Goal: Entertainment & Leisure: Consume media (video, audio)

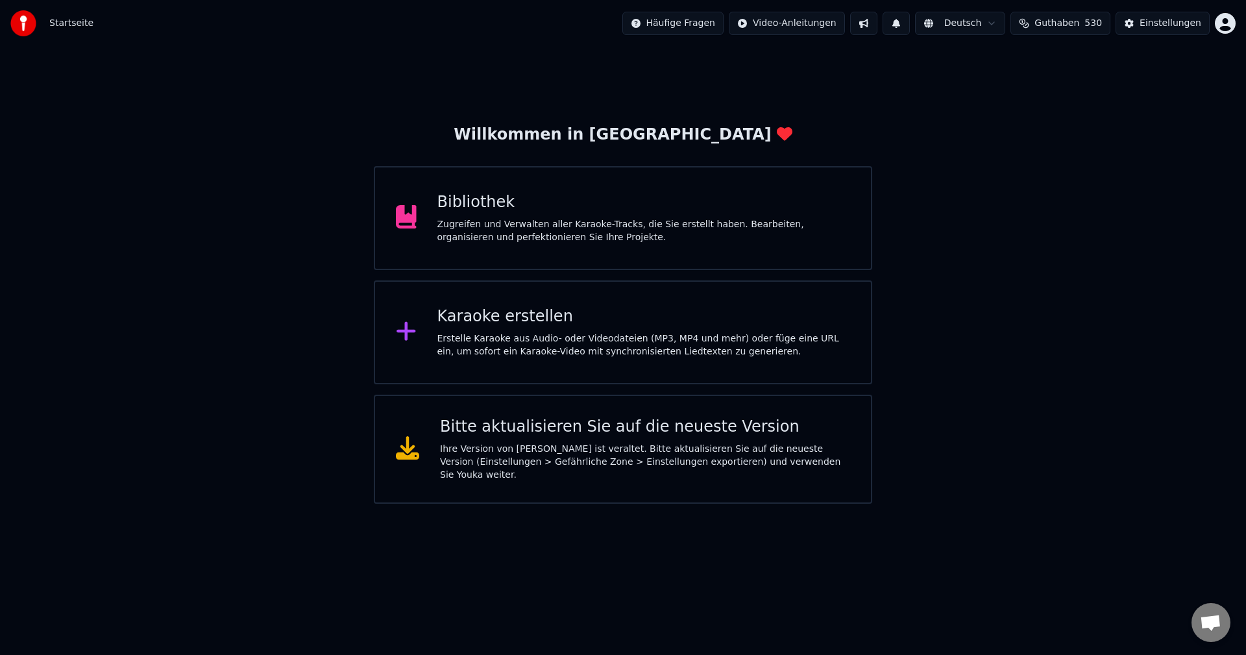
click at [463, 232] on div "Zugreifen und Verwalten aller Karaoke-Tracks, die Sie erstellt haben. Bearbeite…" at bounding box center [643, 231] width 413 height 26
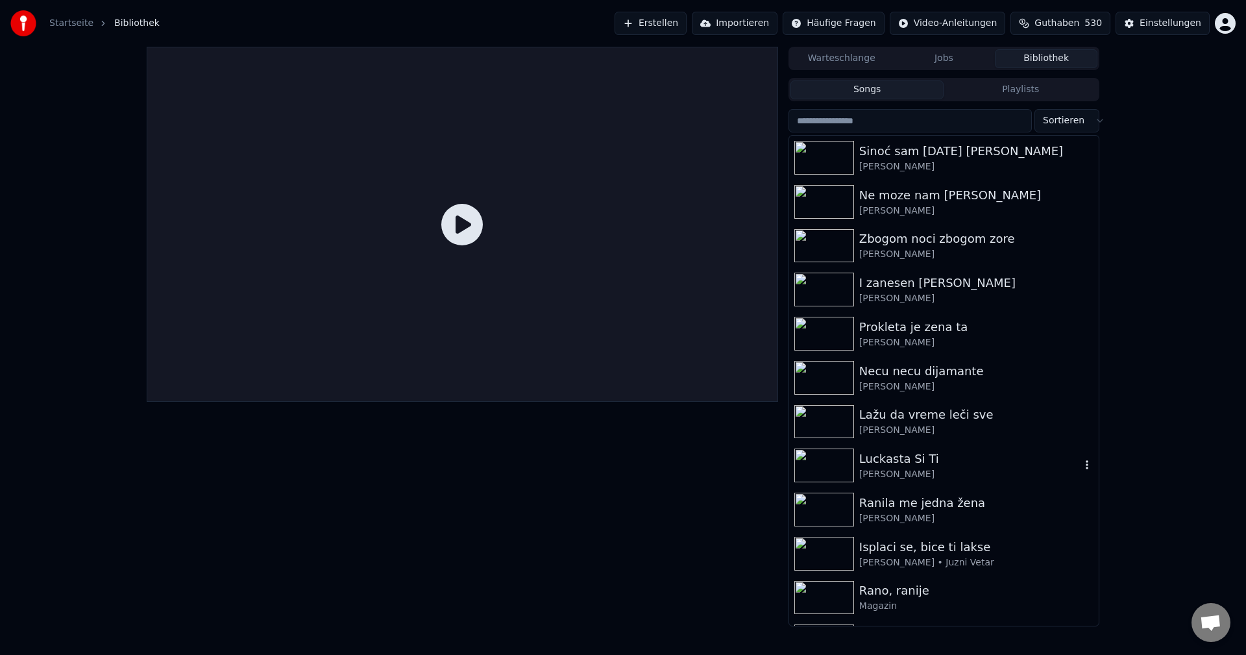
scroll to position [195, 0]
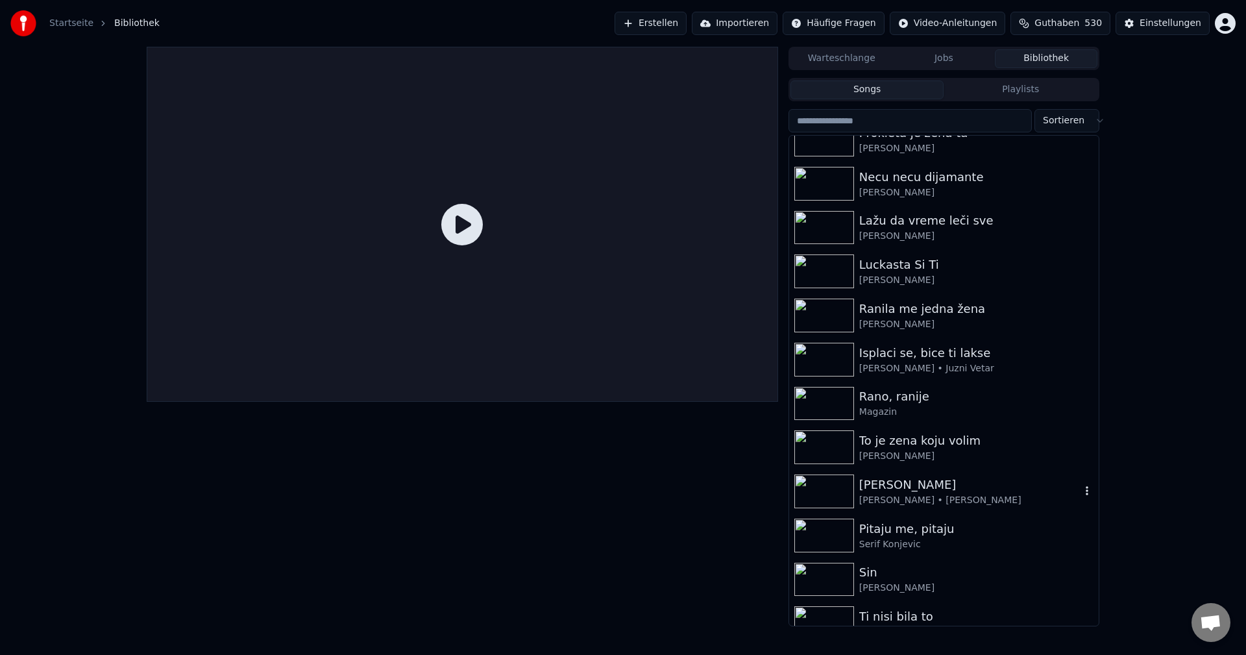
click at [805, 486] on img at bounding box center [824, 491] width 60 height 34
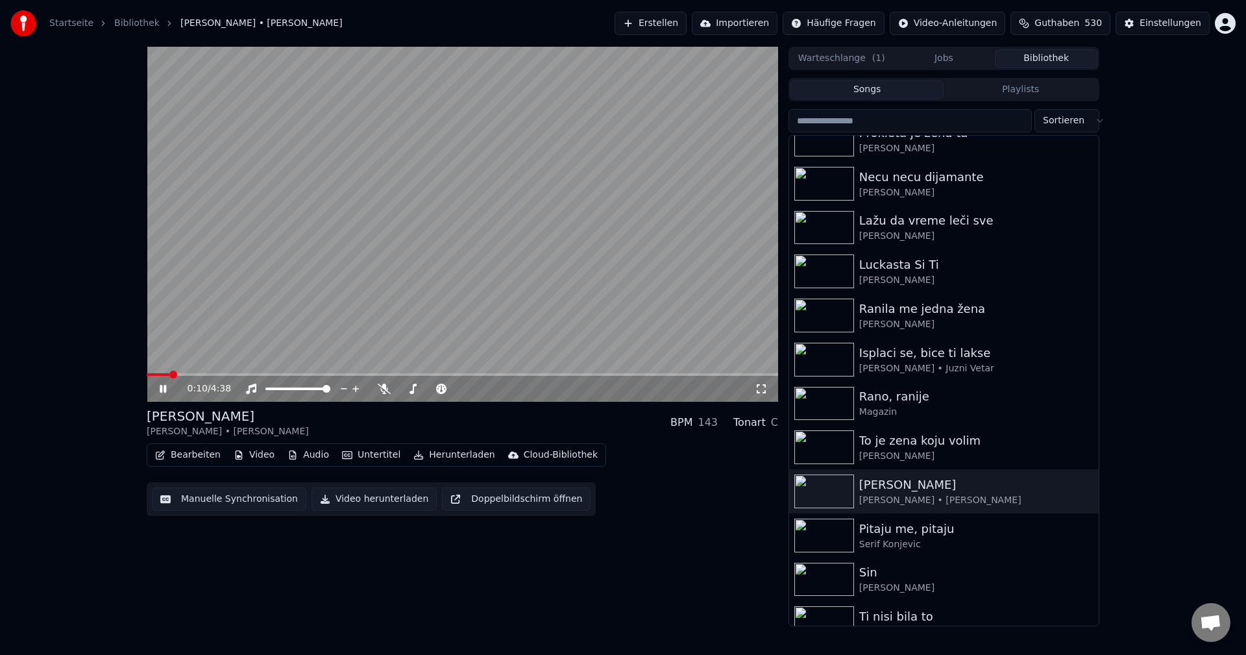
click at [169, 370] on span at bounding box center [173, 374] width 8 height 8
click at [164, 374] on span at bounding box center [262, 374] width 230 height 3
click at [149, 372] on video at bounding box center [462, 224] width 631 height 355
click at [149, 377] on div "0:12 / 4:38" at bounding box center [462, 389] width 631 height 26
click at [147, 376] on span at bounding box center [161, 374] width 29 height 3
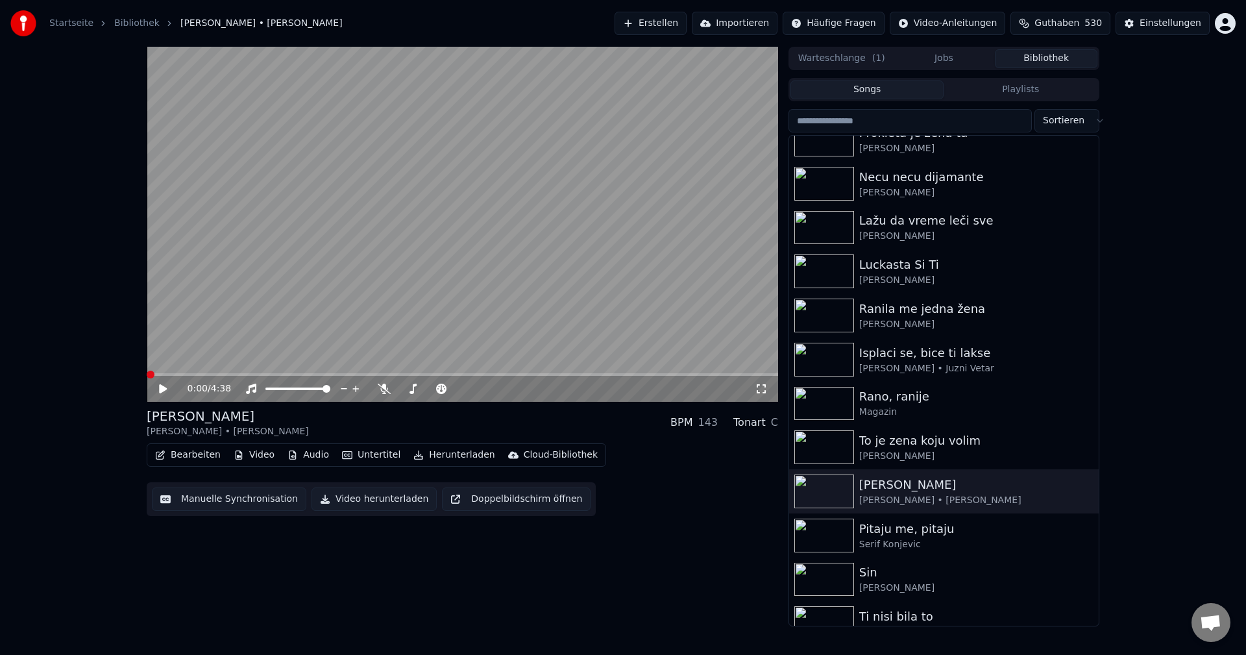
click at [341, 325] on video at bounding box center [462, 224] width 631 height 355
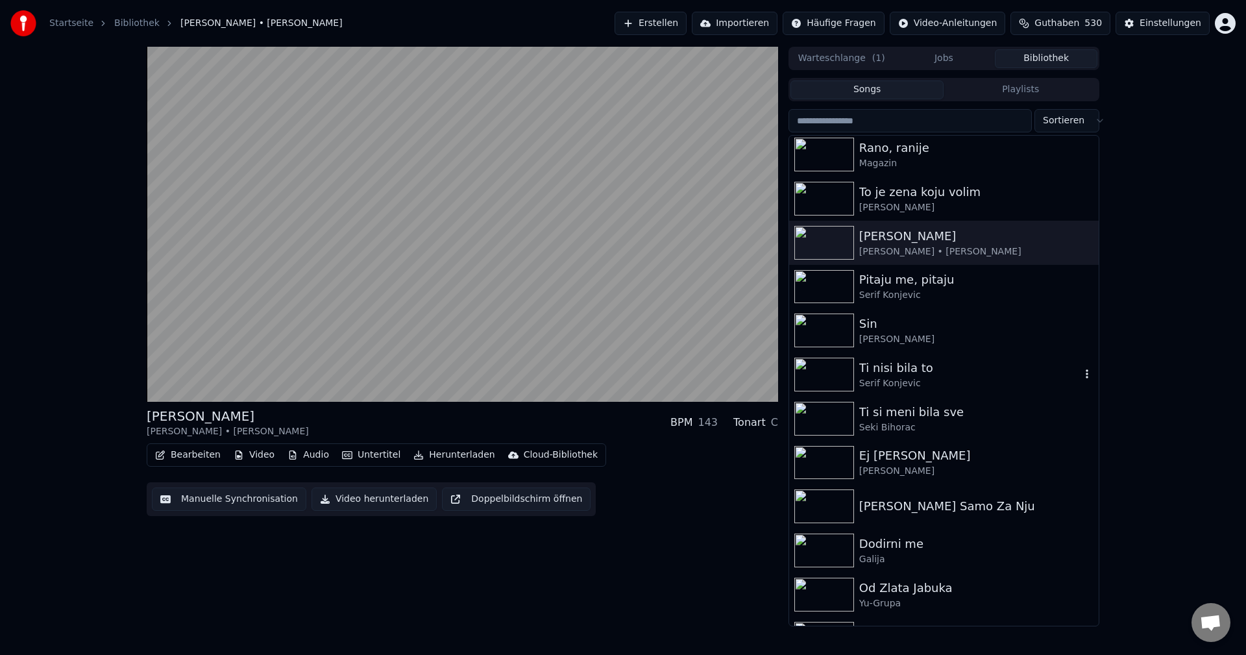
scroll to position [519, 0]
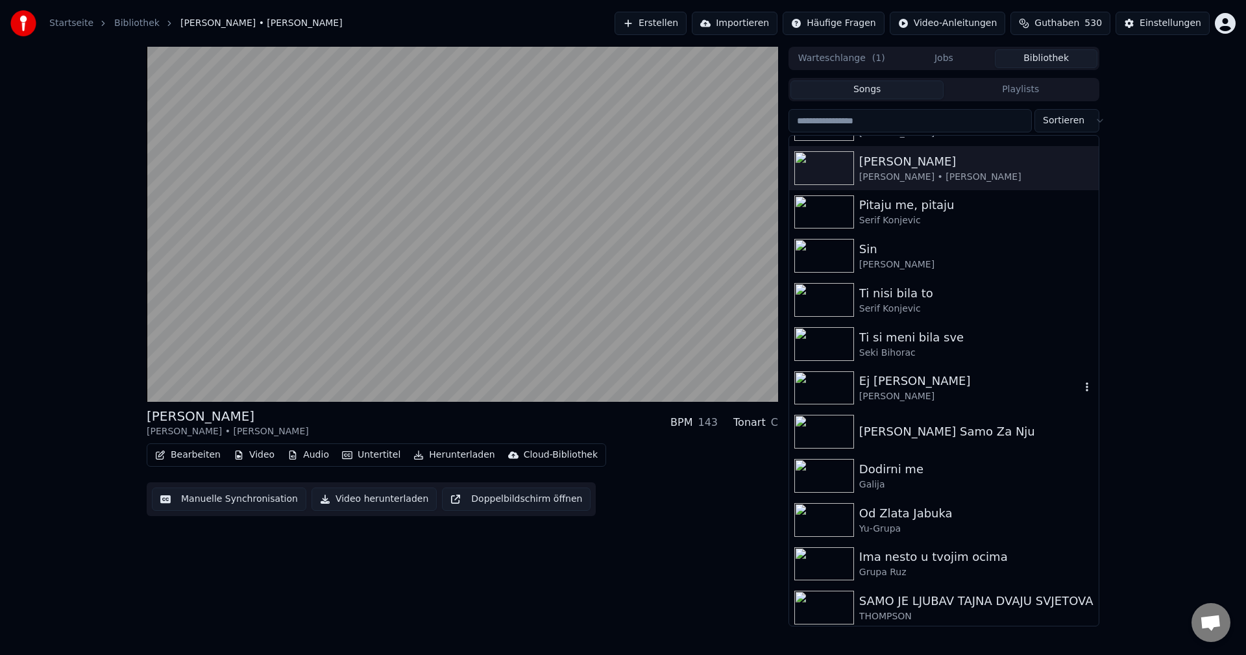
click at [834, 380] on img at bounding box center [824, 388] width 60 height 34
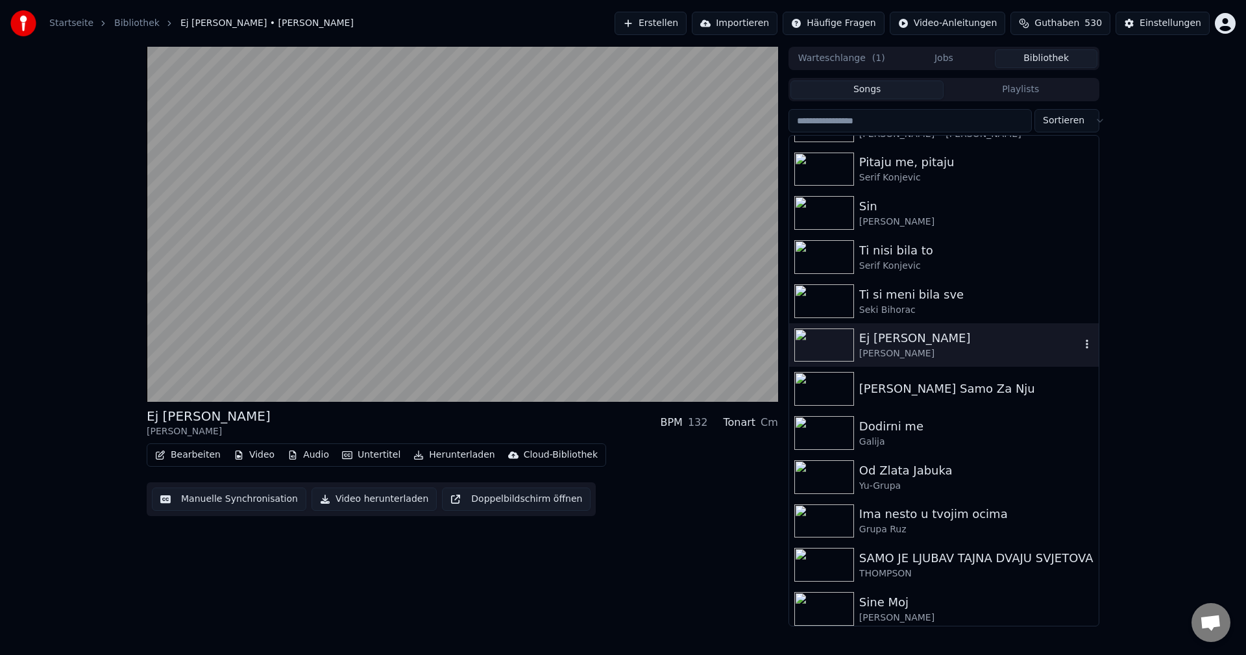
scroll to position [584, 0]
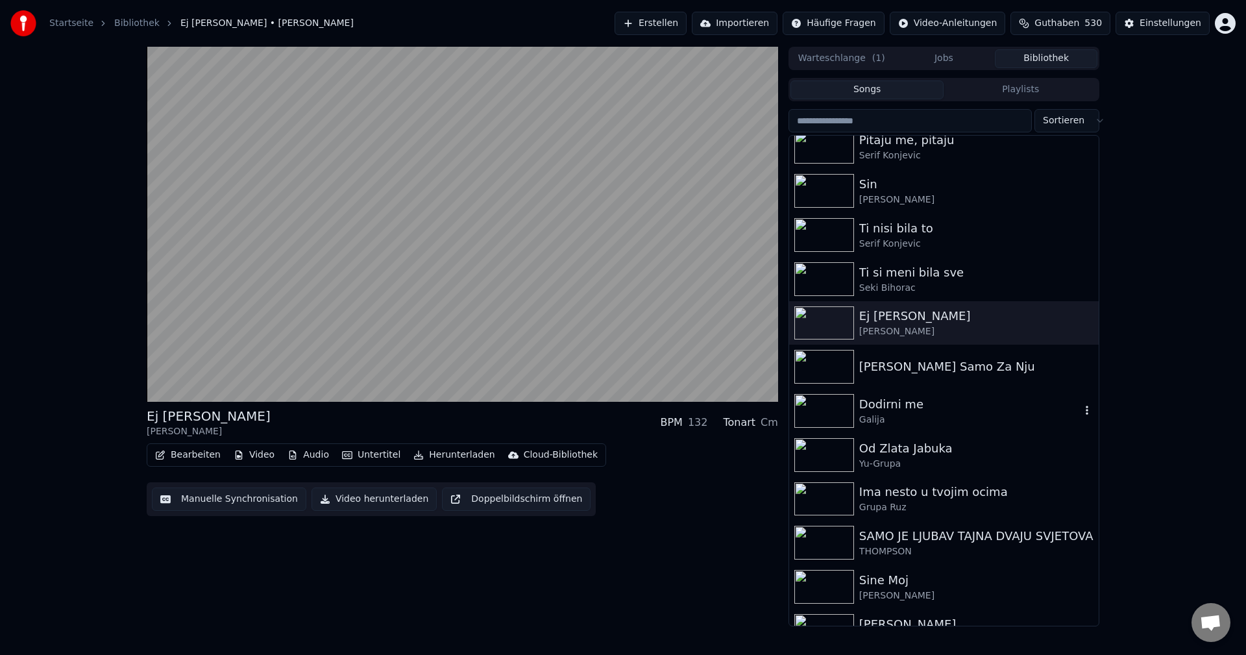
click at [838, 403] on img at bounding box center [824, 411] width 60 height 34
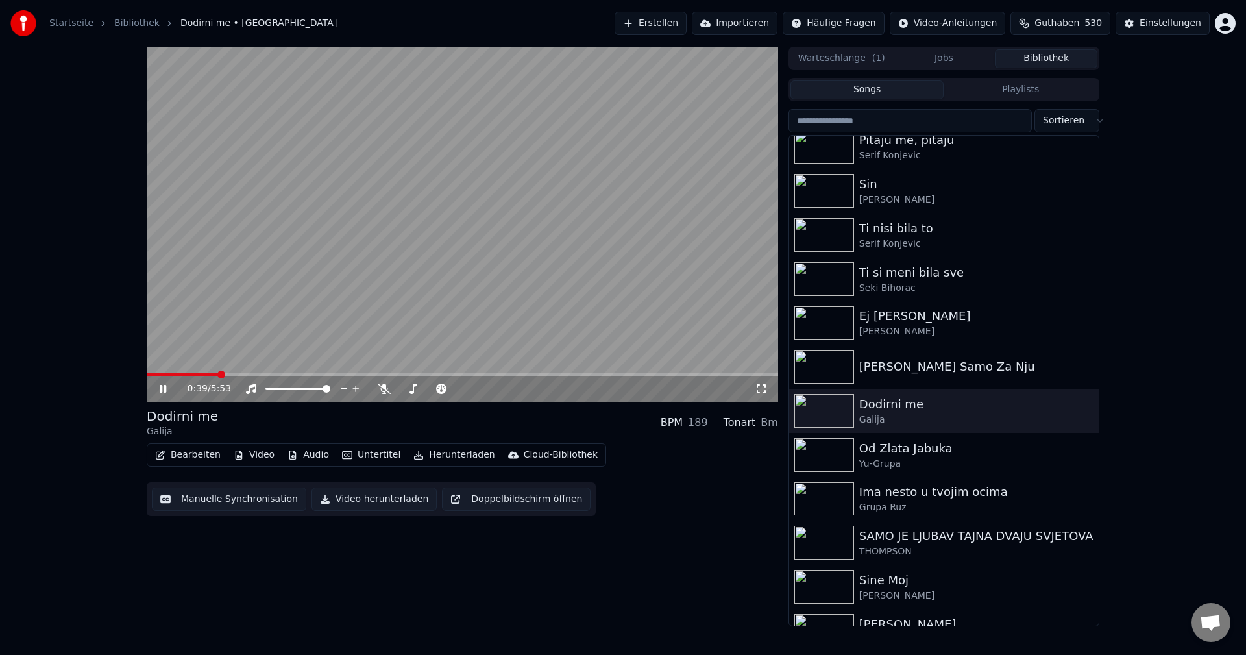
click at [177, 376] on span at bounding box center [182, 374] width 71 height 3
click at [165, 374] on span at bounding box center [156, 374] width 19 height 3
click at [155, 376] on span at bounding box center [314, 374] width 335 height 3
click at [410, 267] on video at bounding box center [462, 224] width 631 height 355
click at [819, 412] on img at bounding box center [824, 411] width 60 height 34
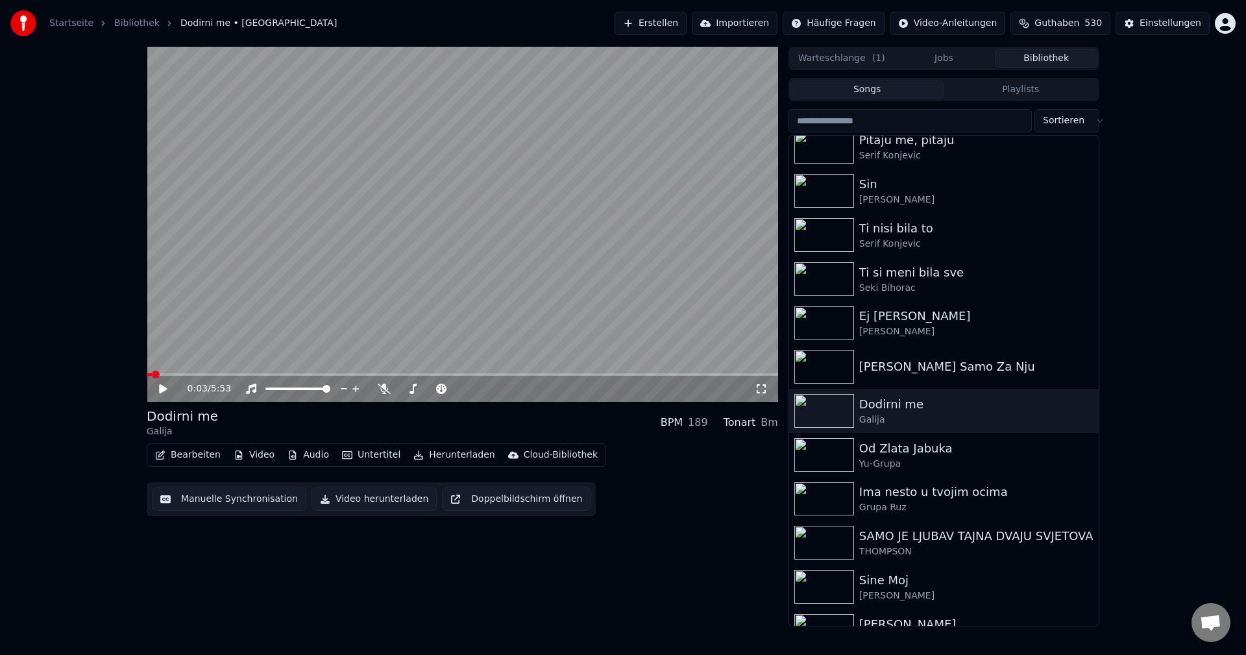
click at [152, 375] on span at bounding box center [149, 374] width 5 height 3
click at [460, 282] on video at bounding box center [462, 224] width 631 height 355
click at [828, 453] on img at bounding box center [824, 455] width 60 height 34
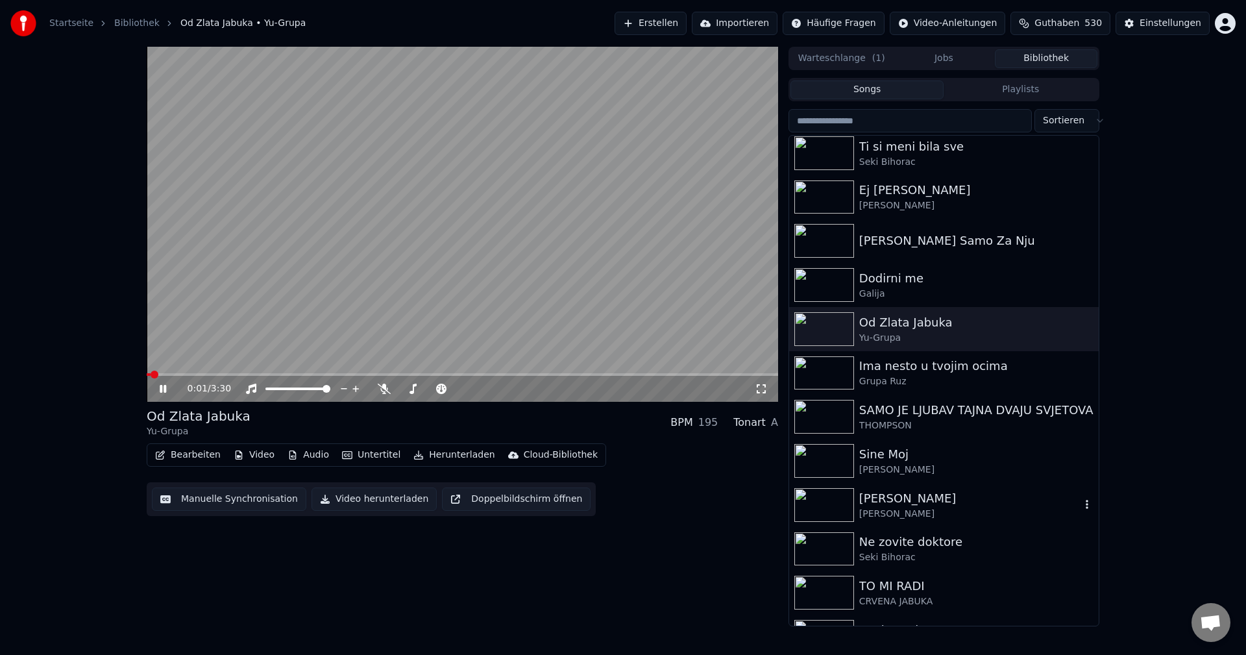
scroll to position [714, 0]
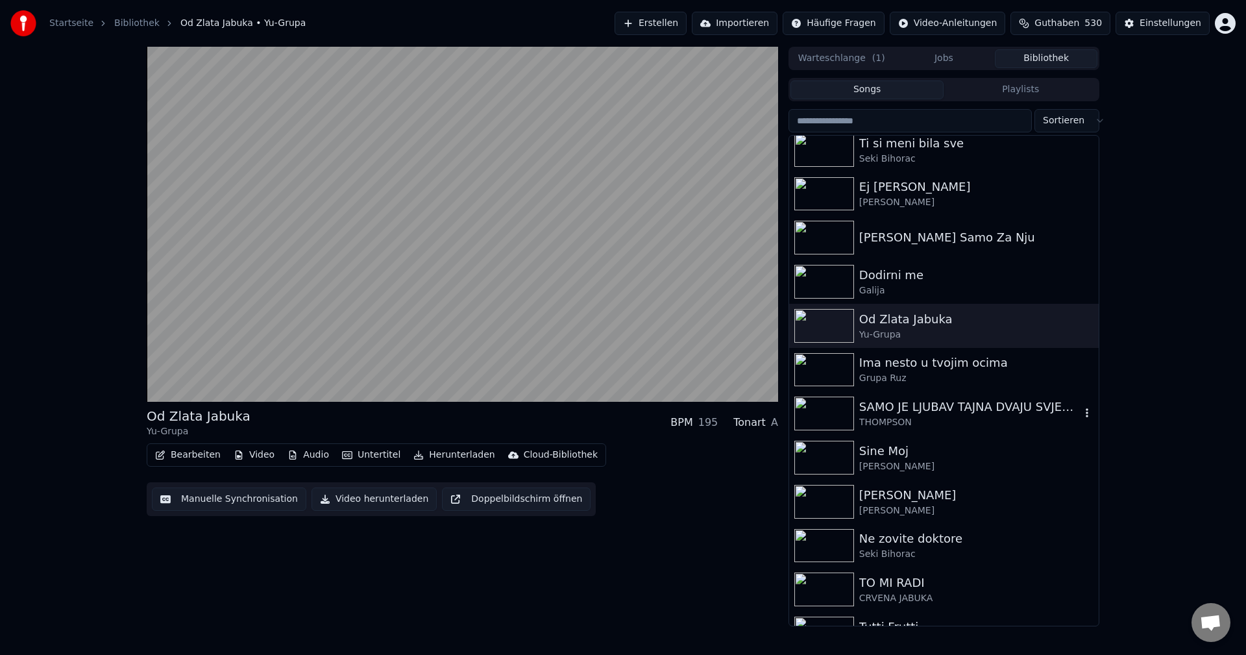
click at [836, 415] on img at bounding box center [824, 413] width 60 height 34
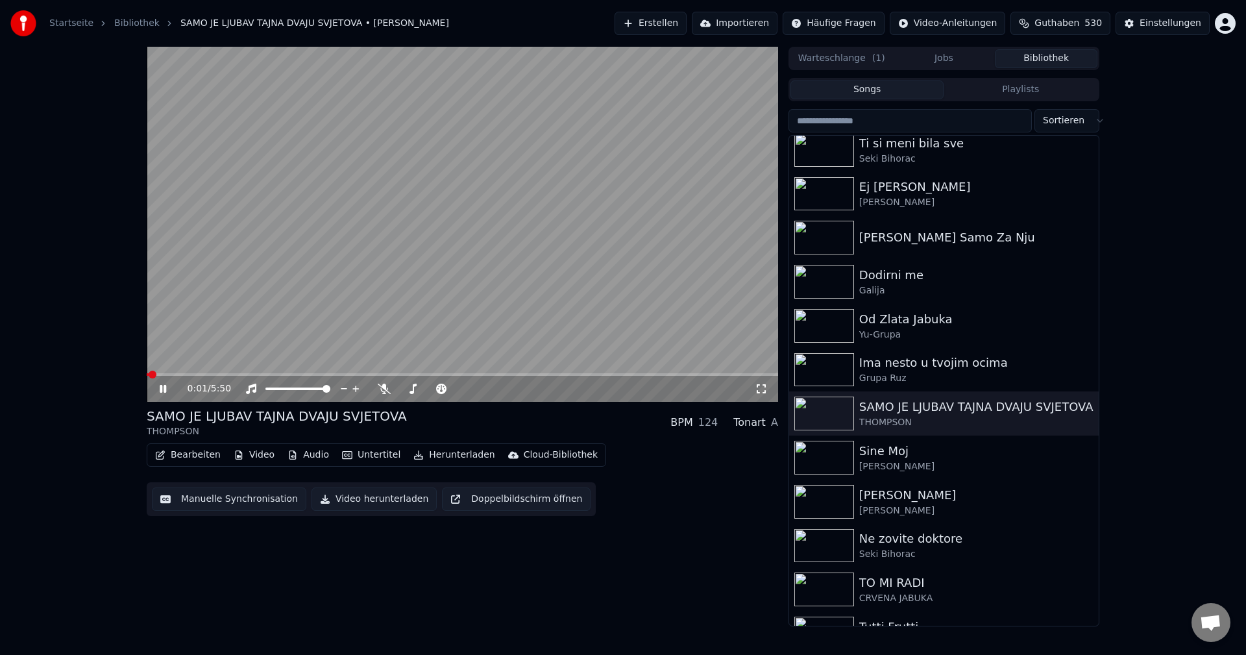
click at [148, 376] on span at bounding box center [148, 374] width 2 height 3
click at [152, 374] on span at bounding box center [149, 374] width 5 height 3
click at [154, 376] on span at bounding box center [162, 374] width 31 height 3
click at [150, 375] on span at bounding box center [149, 374] width 4 height 3
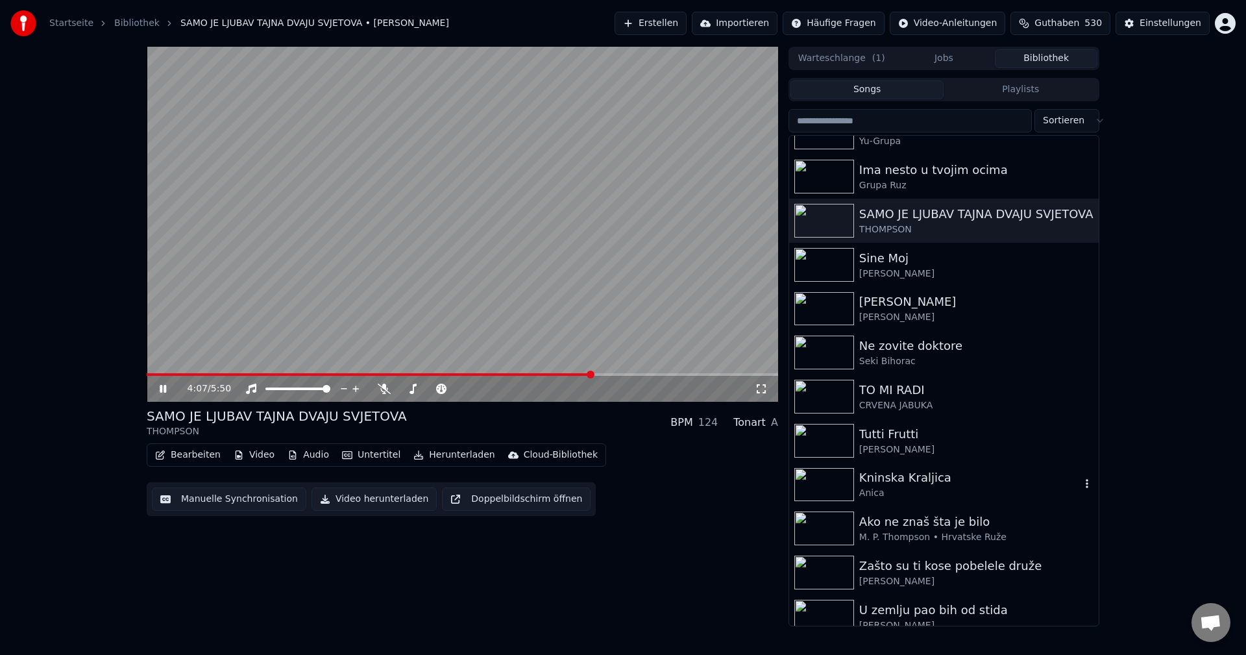
scroll to position [908, 0]
click at [834, 440] on img at bounding box center [824, 439] width 60 height 34
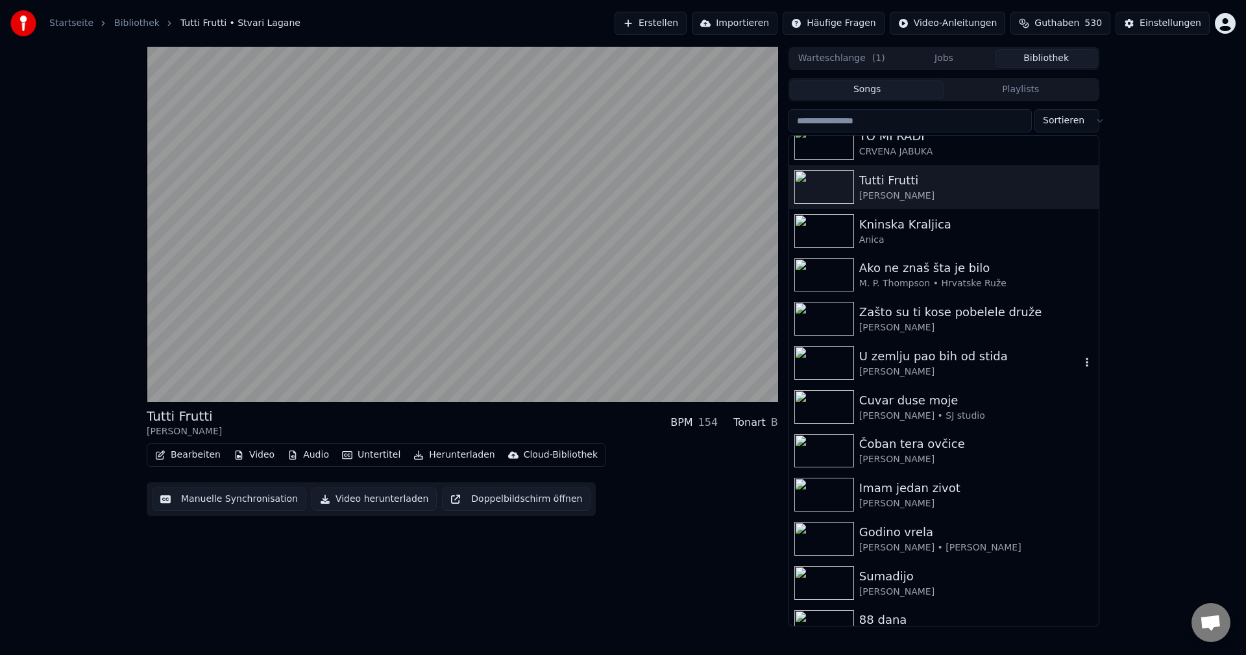
scroll to position [1168, 0]
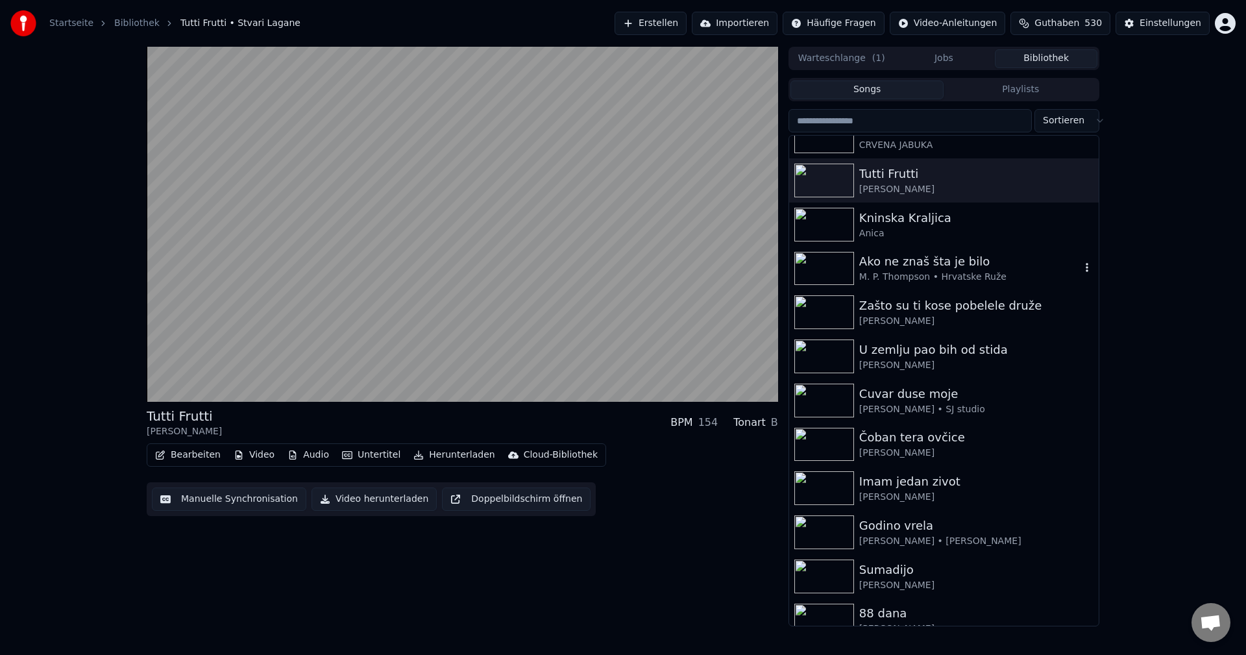
click at [819, 269] on img at bounding box center [824, 269] width 60 height 34
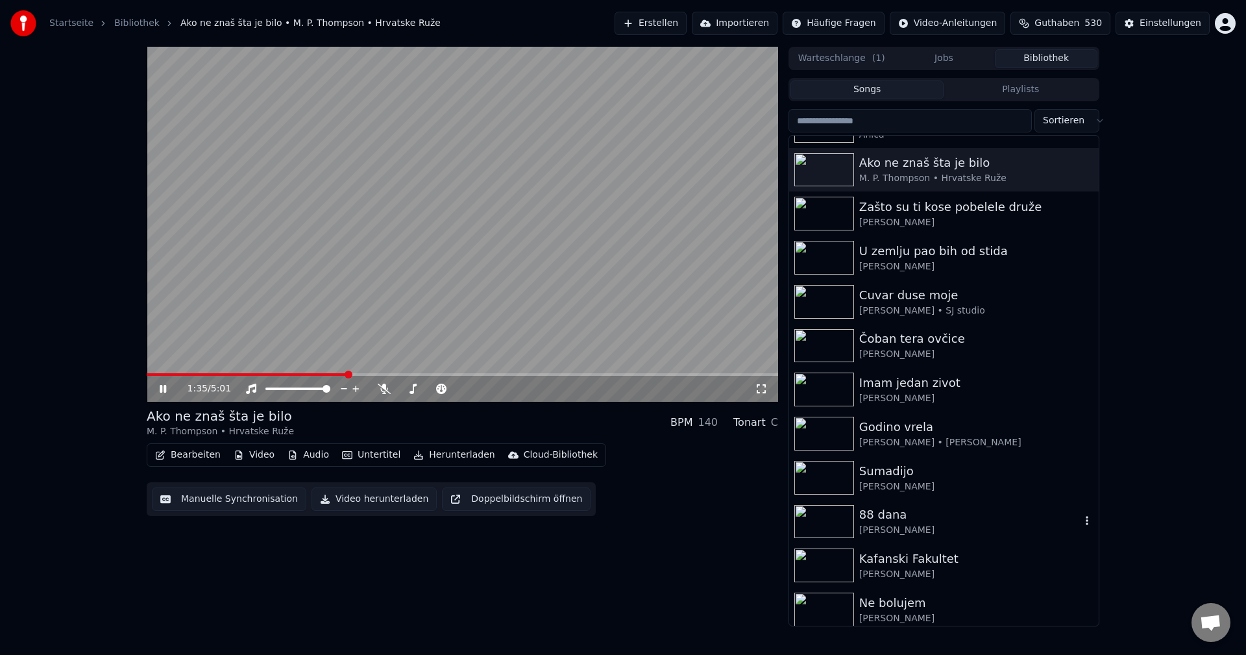
scroll to position [1362, 0]
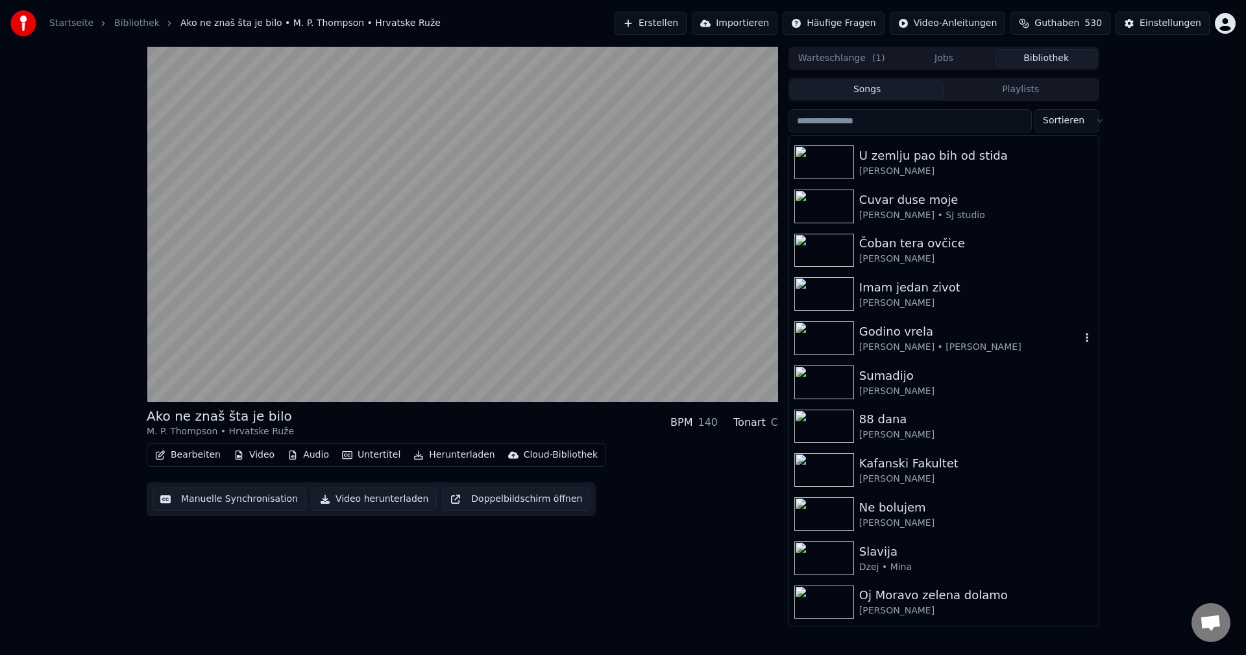
click at [834, 332] on img at bounding box center [824, 338] width 60 height 34
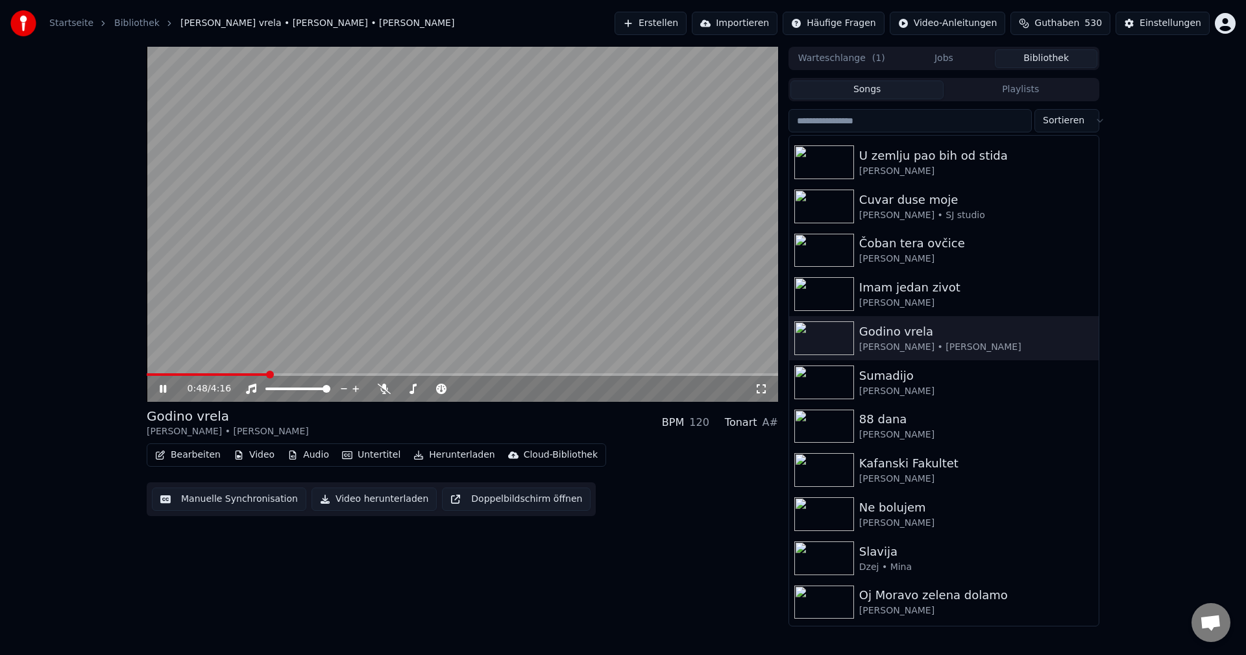
click at [169, 376] on span at bounding box center [207, 374] width 121 height 3
click at [821, 504] on img at bounding box center [824, 514] width 60 height 34
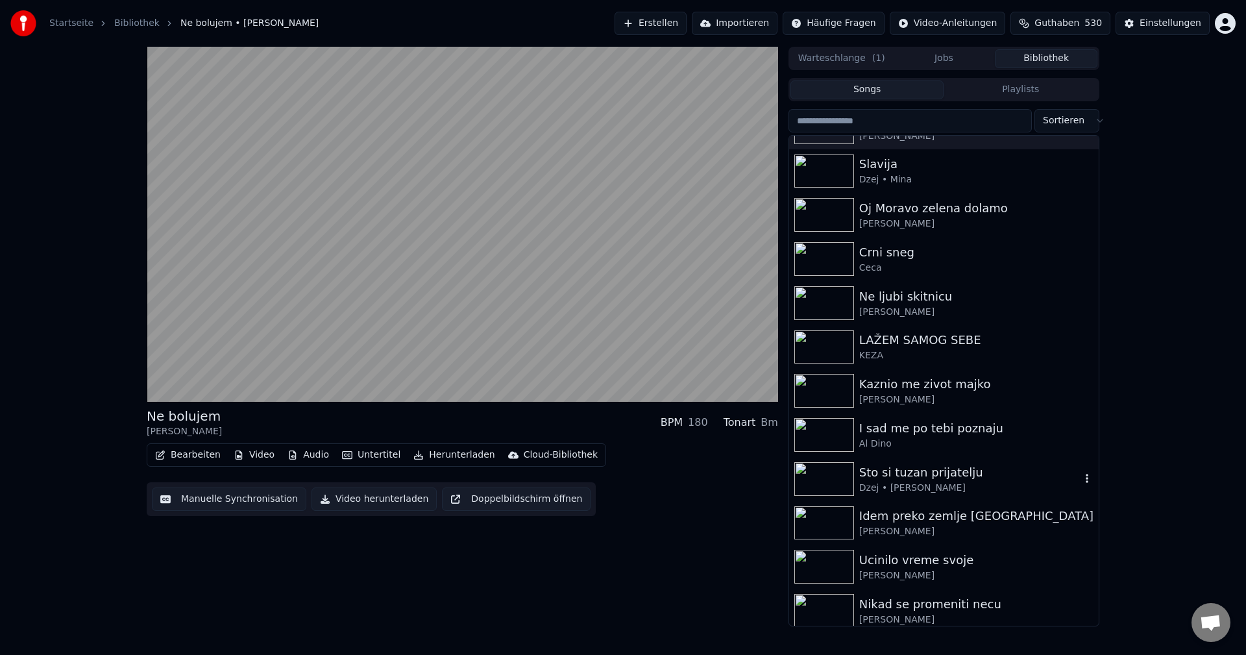
scroll to position [1752, 0]
click at [832, 433] on img at bounding box center [824, 434] width 60 height 34
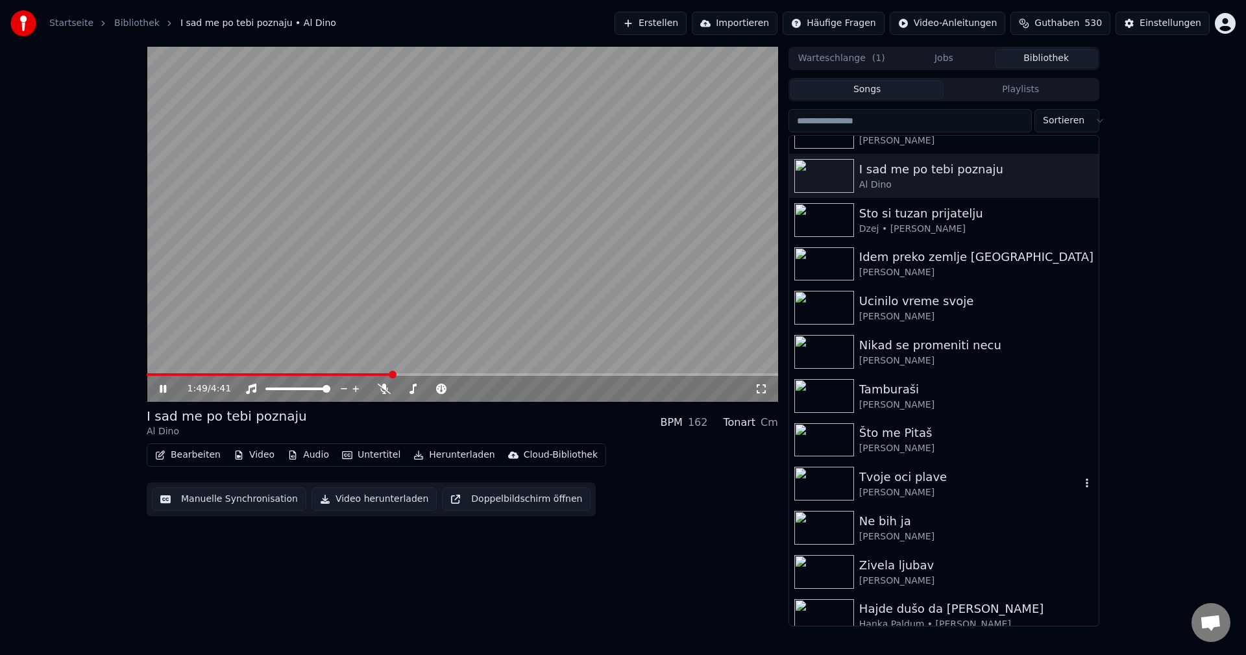
scroll to position [2011, 0]
